Goal: Navigation & Orientation: Go to known website

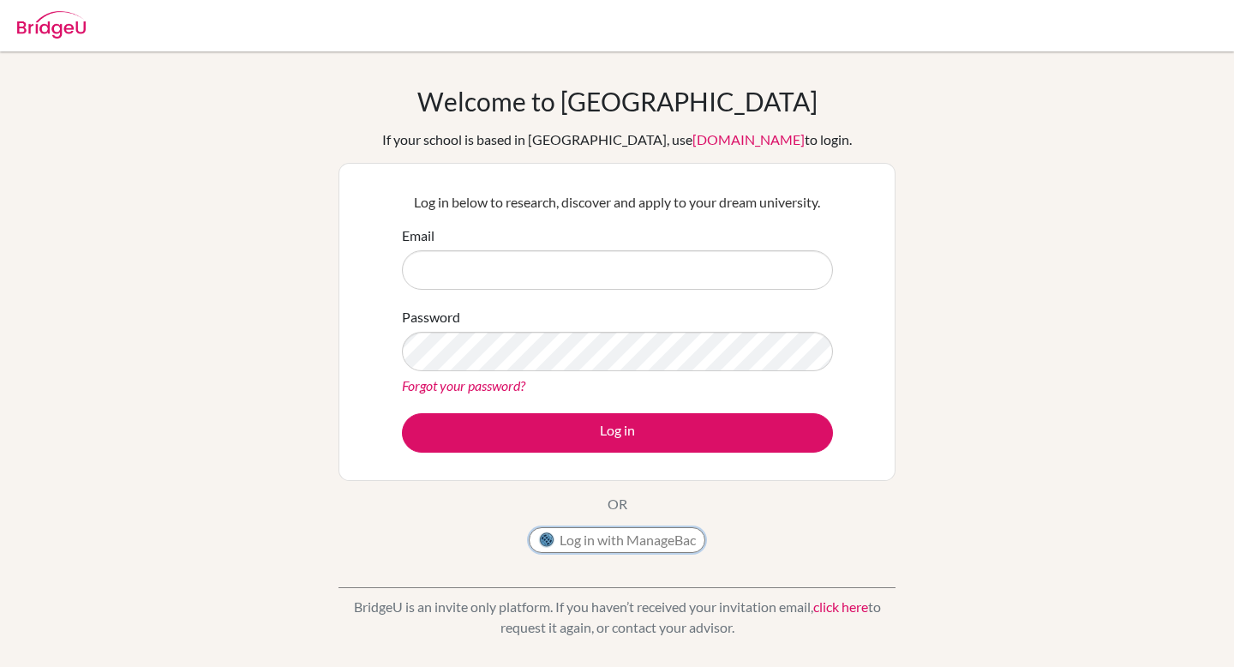
click at [683, 548] on button "Log in with ManageBac" at bounding box center [617, 540] width 177 height 26
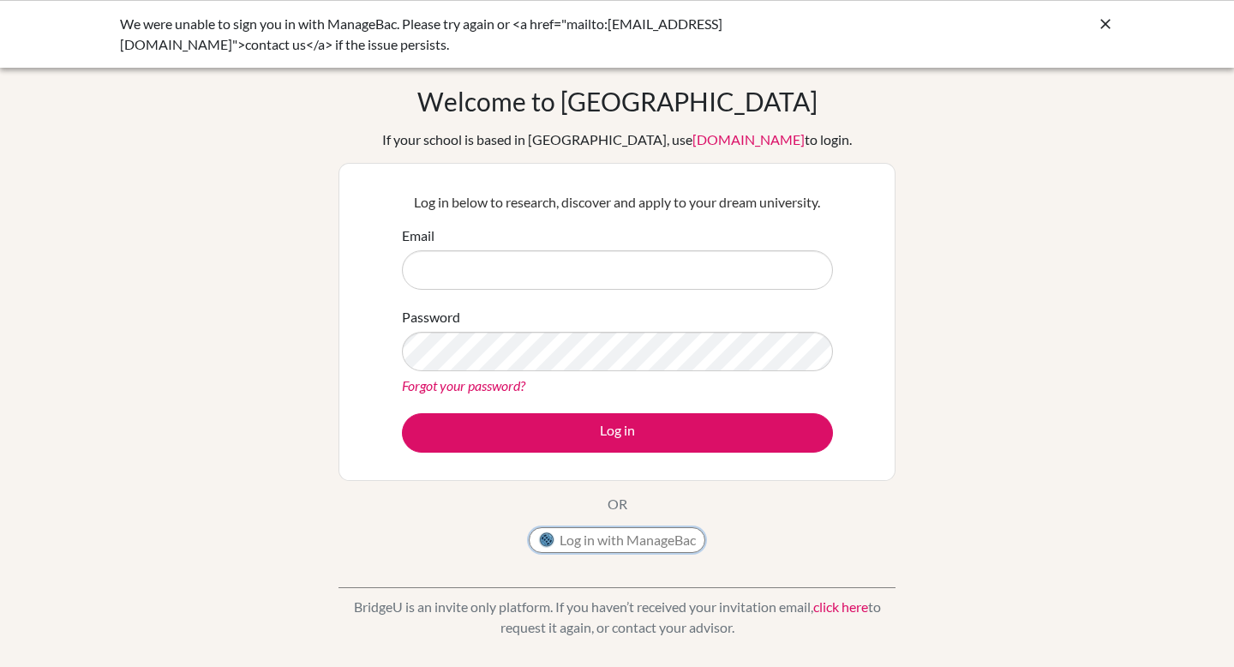
click at [606, 537] on button "Log in with ManageBac" at bounding box center [617, 540] width 177 height 26
click at [667, 281] on input "Email" at bounding box center [617, 269] width 431 height 39
click at [741, 141] on link "[DOMAIN_NAME]" at bounding box center [749, 139] width 112 height 16
